Goal: Task Accomplishment & Management: Manage account settings

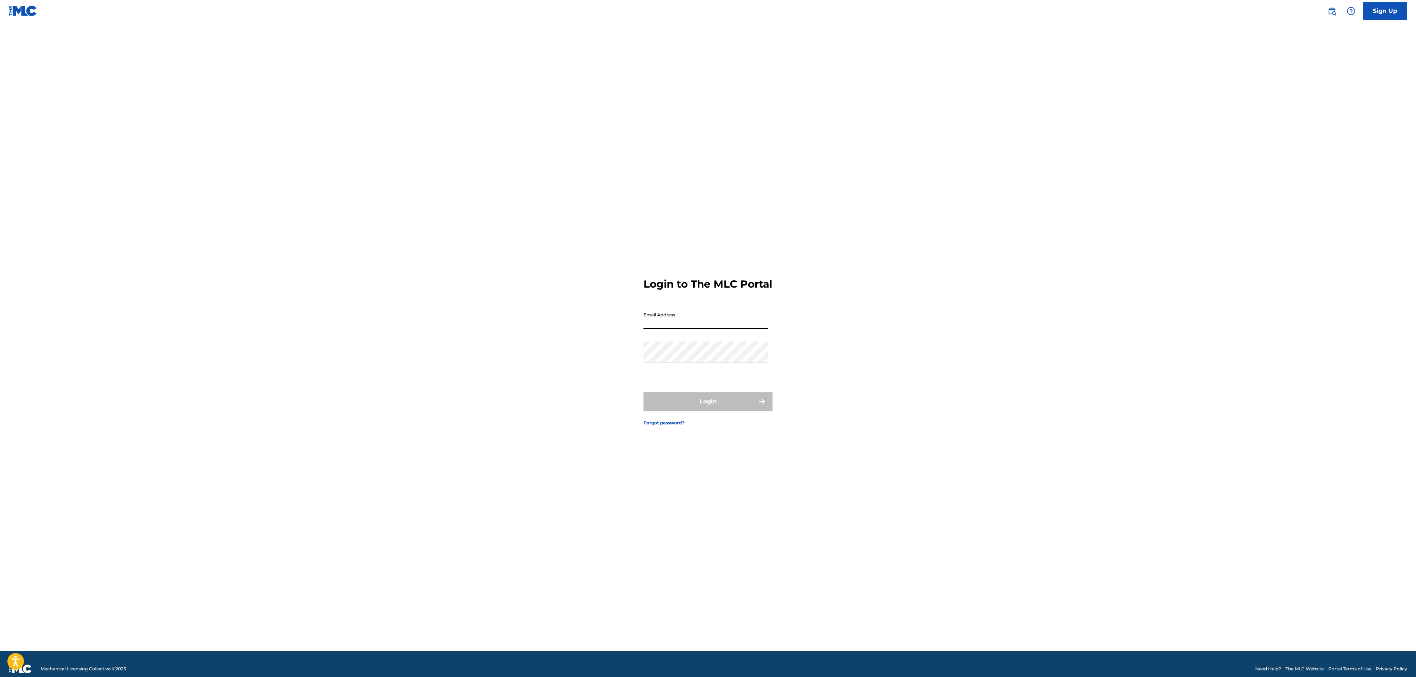
click at [710, 322] on input "Email Address" at bounding box center [705, 318] width 125 height 21
type input "[EMAIL_ADDRESS][DOMAIN_NAME]"
click at [740, 409] on button "Login" at bounding box center [707, 401] width 129 height 18
click at [680, 361] on input "Code" at bounding box center [705, 351] width 125 height 21
paste input "730437"
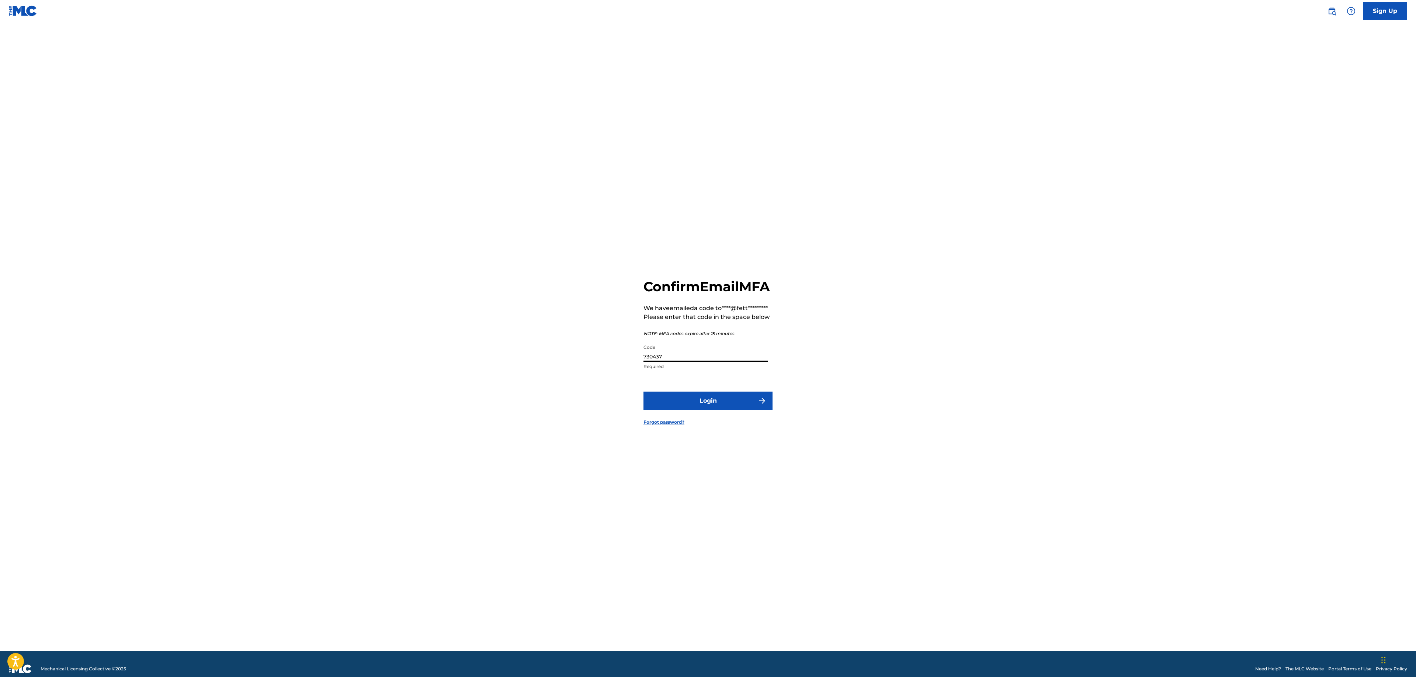
type input "730437"
click at [709, 410] on button "Login" at bounding box center [707, 401] width 129 height 18
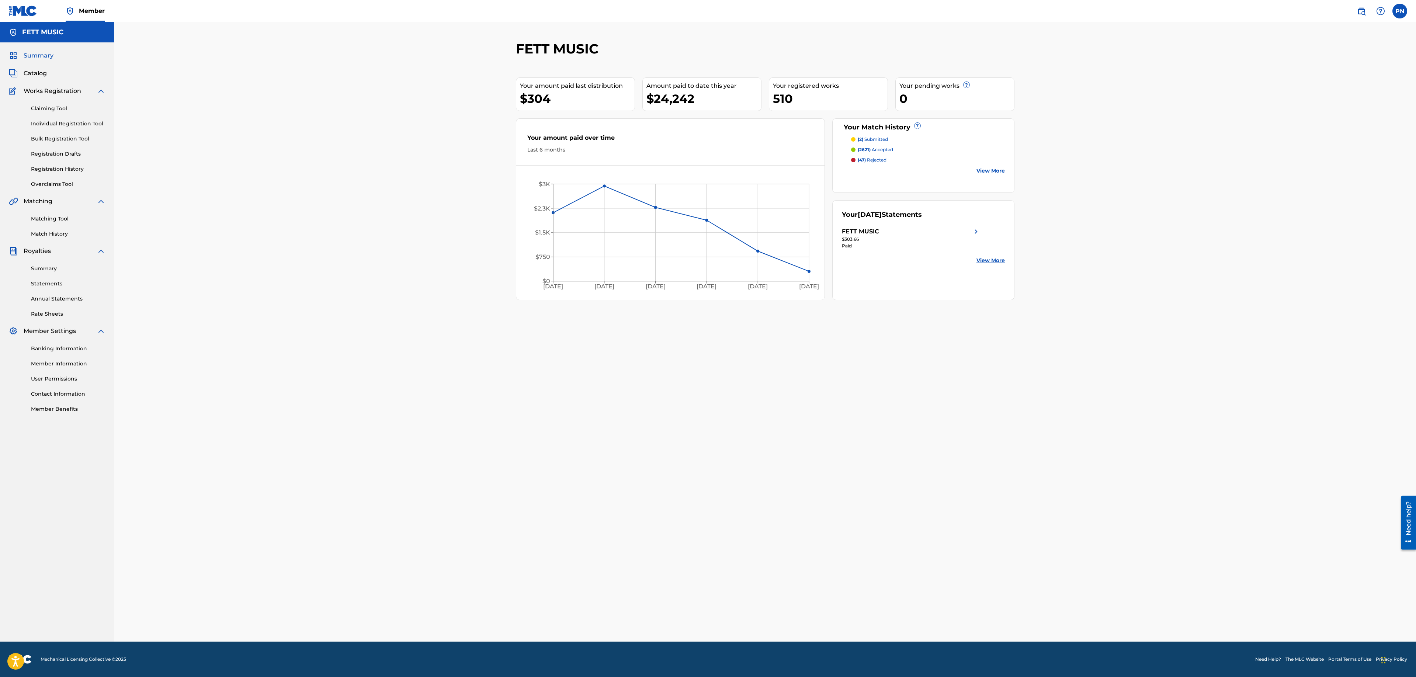
click at [35, 75] on span "Catalog" at bounding box center [35, 73] width 23 height 9
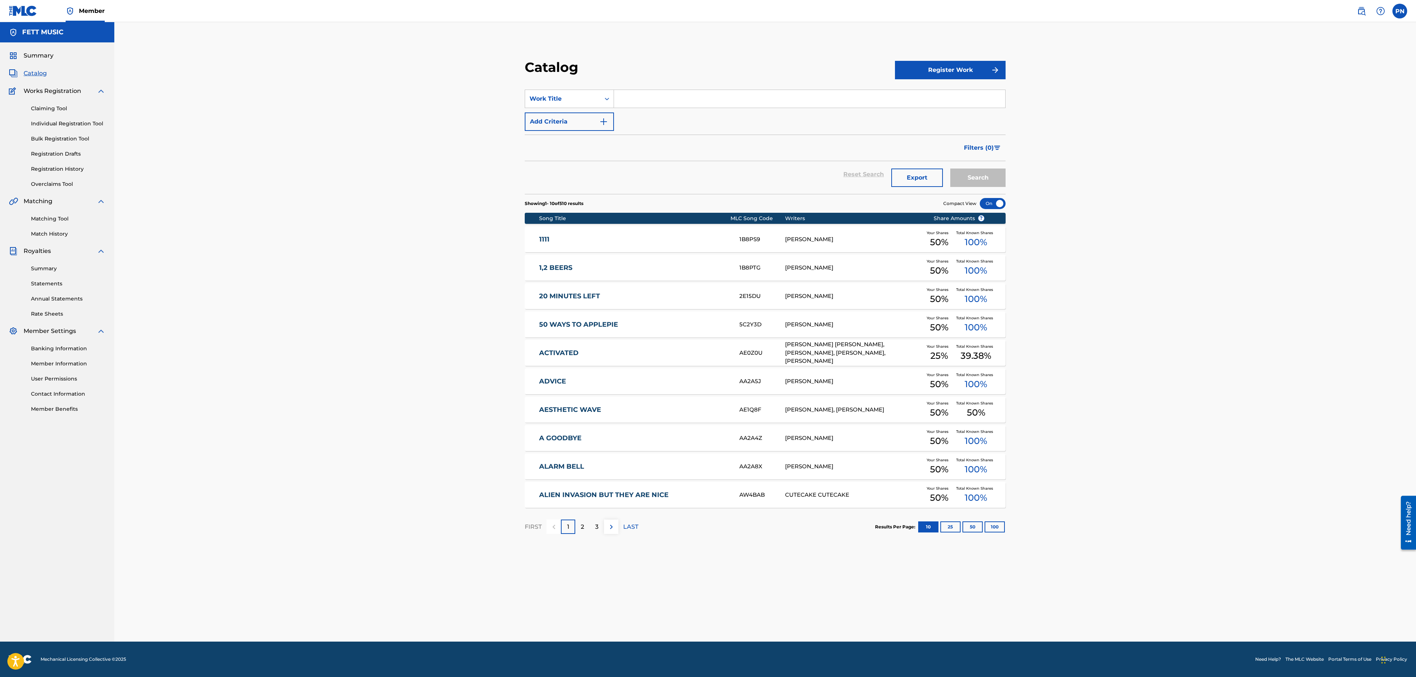
click at [111, 14] on nav "Member PN [PERSON_NAME] [EMAIL_ADDRESS][DOMAIN_NAME] Notification Preferences P…" at bounding box center [708, 11] width 1416 height 22
click at [89, 14] on span "Member" at bounding box center [92, 11] width 26 height 8
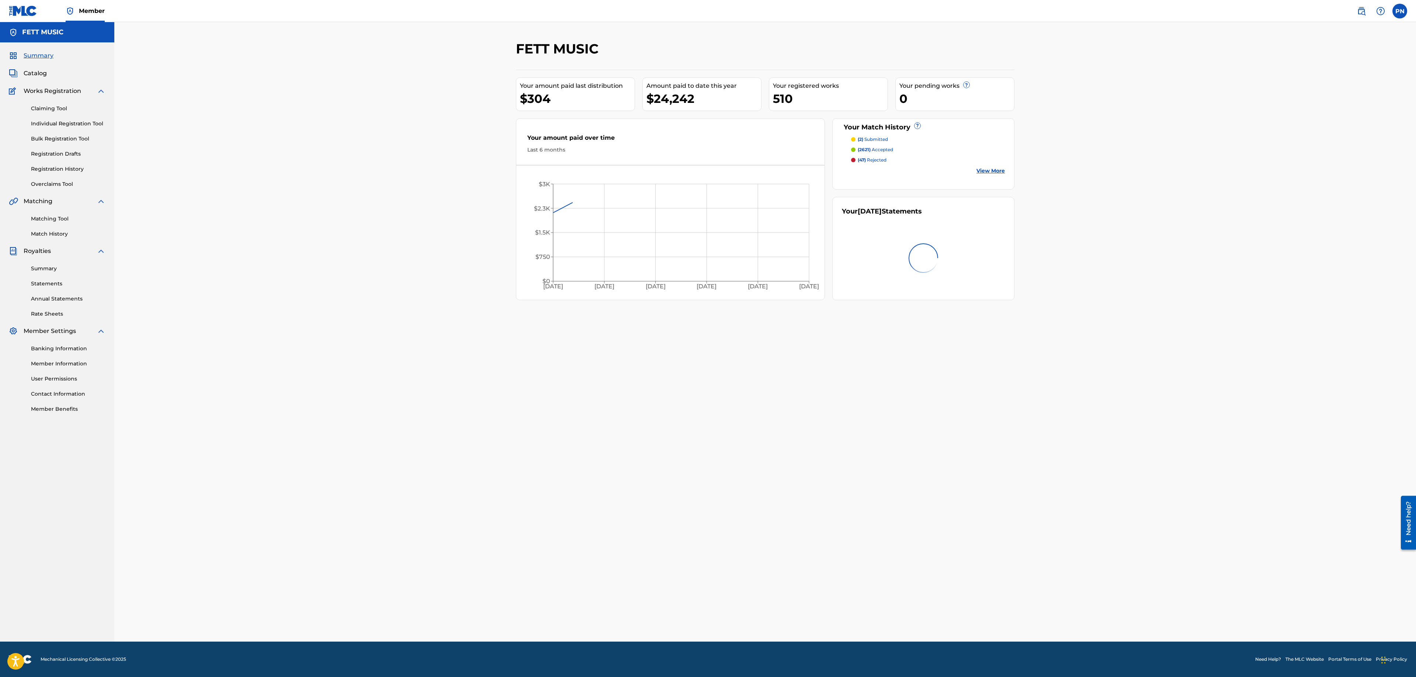
click at [32, 69] on div "Summary Catalog Works Registration Claiming Tool Individual Registration Tool B…" at bounding box center [57, 231] width 114 height 379
click at [29, 76] on span "Catalog" at bounding box center [35, 73] width 23 height 9
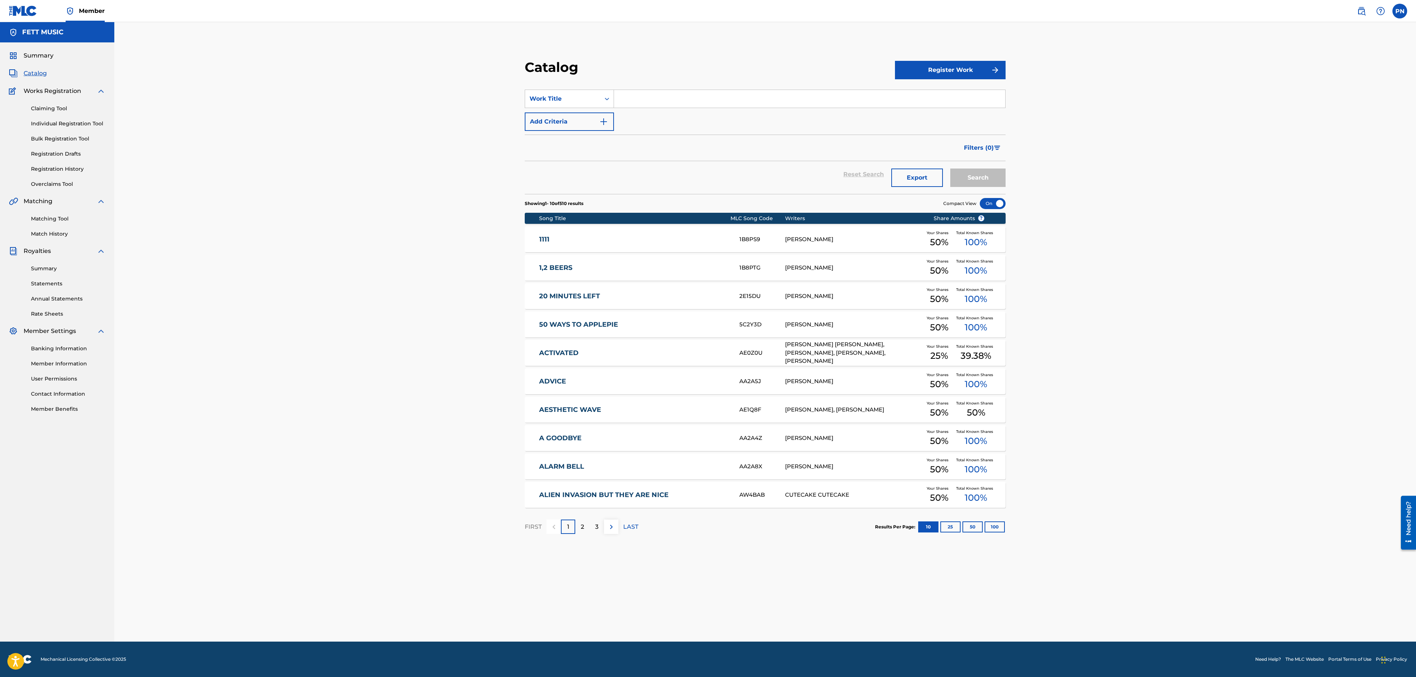
click at [81, 15] on link "Member" at bounding box center [85, 11] width 39 height 22
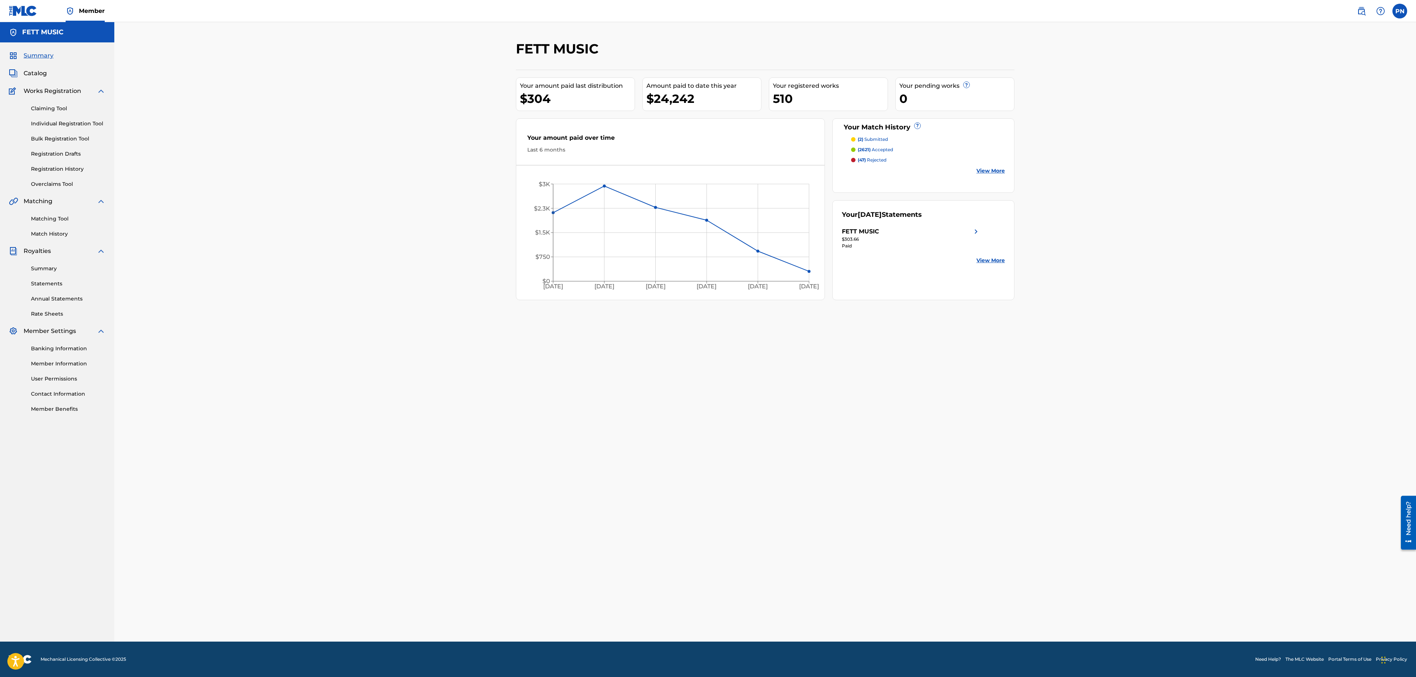
click at [24, 13] on img at bounding box center [23, 11] width 28 height 11
click at [81, 12] on span "Member" at bounding box center [92, 11] width 26 height 8
click at [1399, 13] on label at bounding box center [1399, 11] width 15 height 15
click at [1400, 11] on input "[PERSON_NAME] [EMAIL_ADDRESS][DOMAIN_NAME] Notification Preferences Profile Log…" at bounding box center [1400, 11] width 0 height 0
click at [1333, 107] on p "Log out" at bounding box center [1328, 104] width 17 height 7
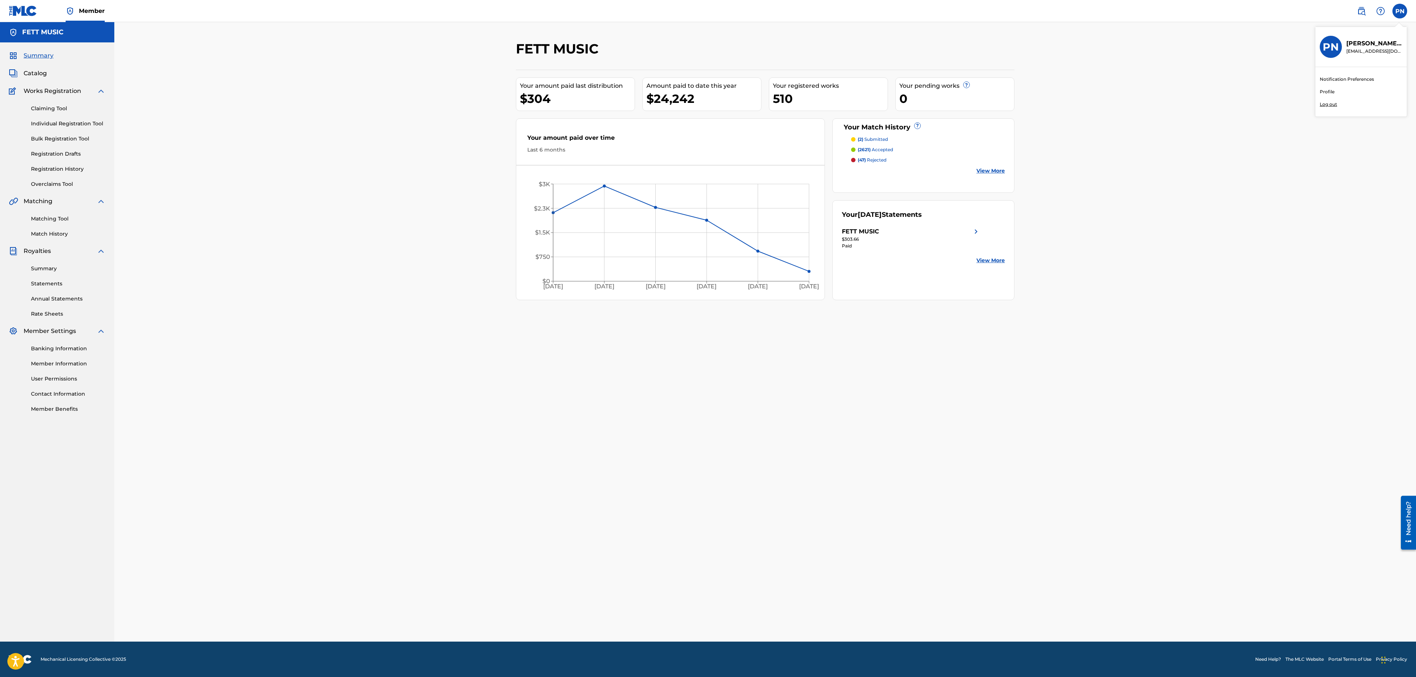
click at [1400, 11] on input "[PERSON_NAME] [EMAIL_ADDRESS][DOMAIN_NAME] Notification Preferences Profile Log…" at bounding box center [1400, 11] width 0 height 0
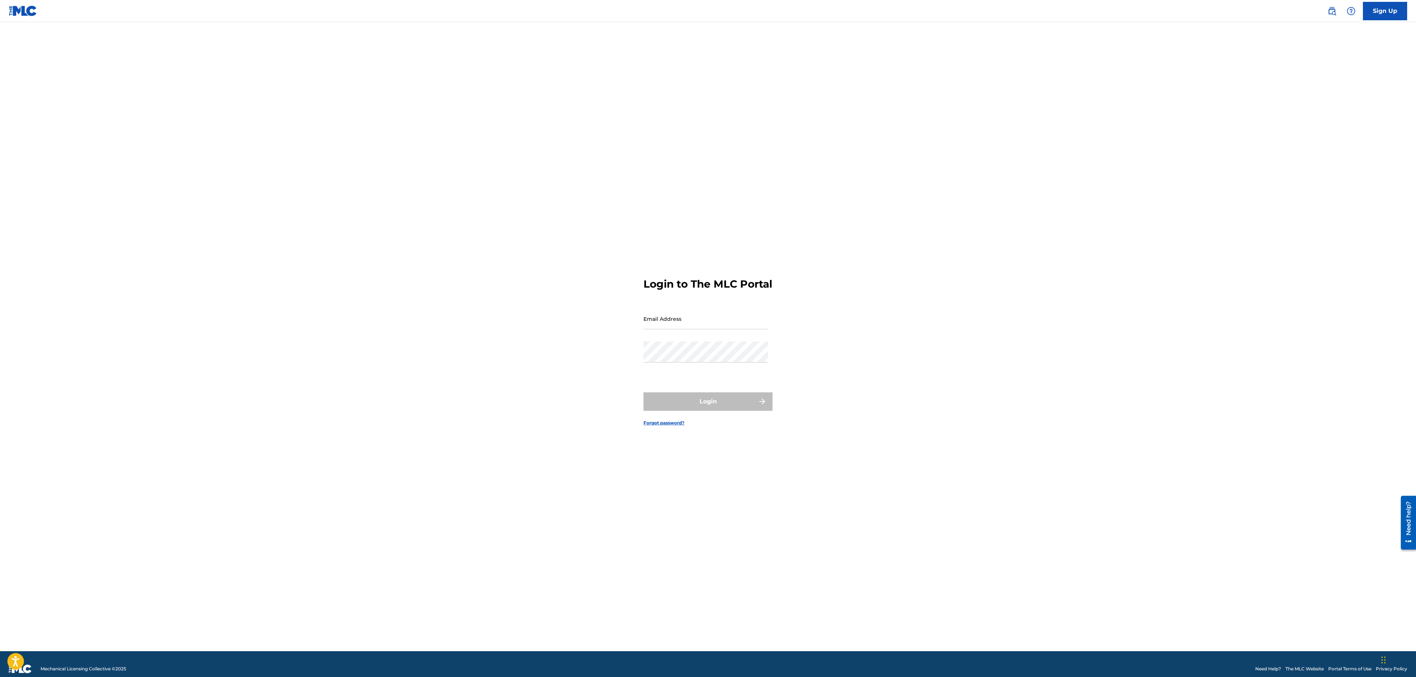
click at [721, 321] on input "Email Address" at bounding box center [705, 318] width 125 height 21
type input "[PERSON_NAME][EMAIL_ADDRESS][DOMAIN_NAME]"
drag, startPoint x: 732, startPoint y: 430, endPoint x: 737, endPoint y: 416, distance: 14.7
click at [732, 429] on form "Login to The MLC Portal Email Address [EMAIL_ADDRESS][DOMAIN_NAME] Password Log…" at bounding box center [707, 346] width 129 height 611
click at [737, 411] on button "Login" at bounding box center [707, 401] width 129 height 18
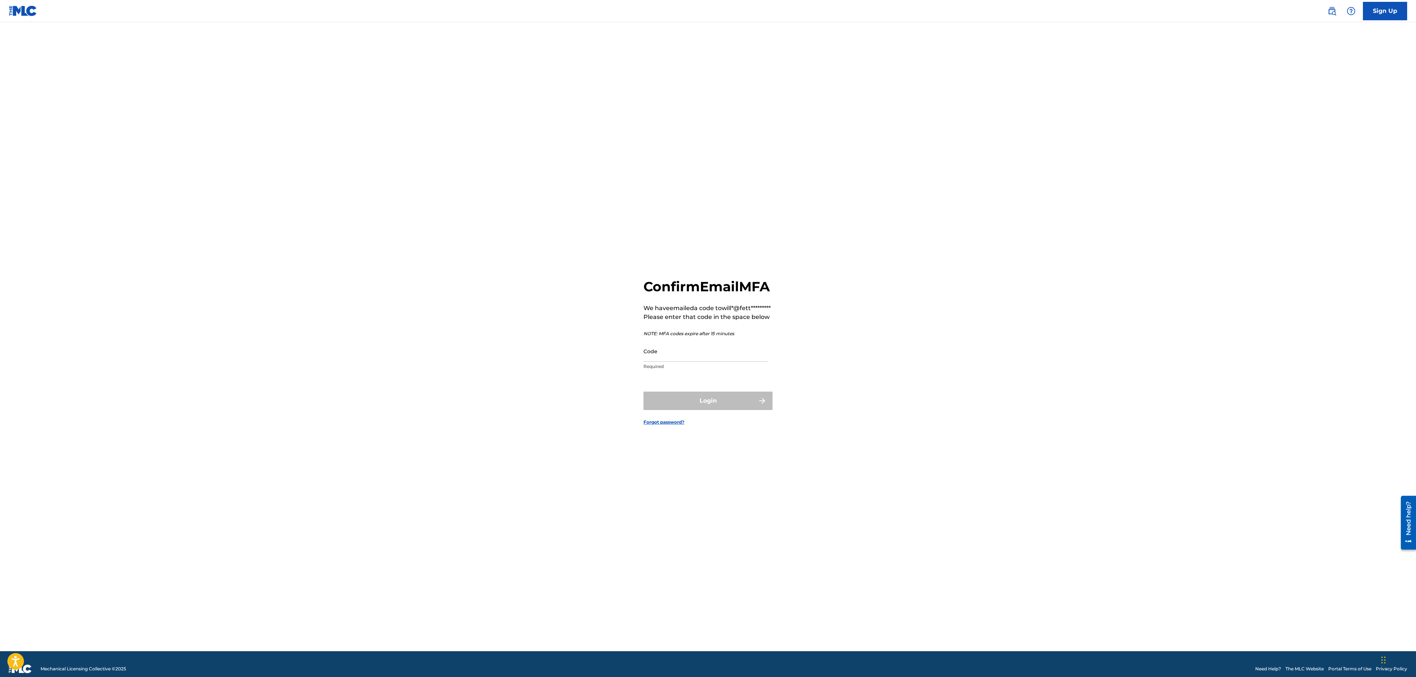
click at [723, 362] on input "Code" at bounding box center [705, 351] width 125 height 21
paste input "971564"
type input "971564"
click at [726, 410] on button "Login" at bounding box center [707, 401] width 129 height 18
